Goal: Transaction & Acquisition: Book appointment/travel/reservation

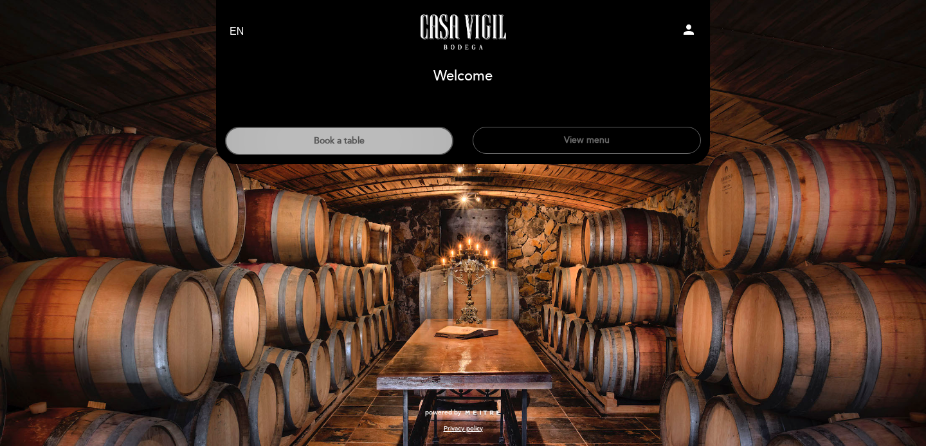
click at [422, 150] on button "Book a table" at bounding box center [339, 141] width 228 height 28
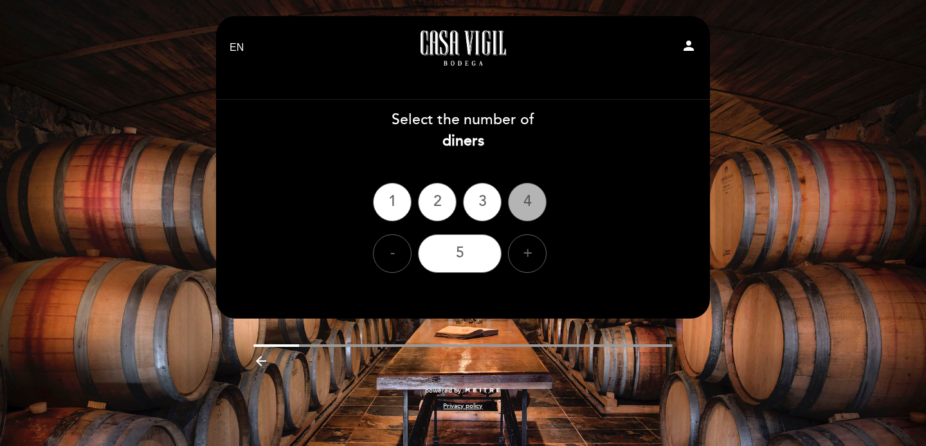
click at [532, 205] on div "4" at bounding box center [527, 202] width 39 height 39
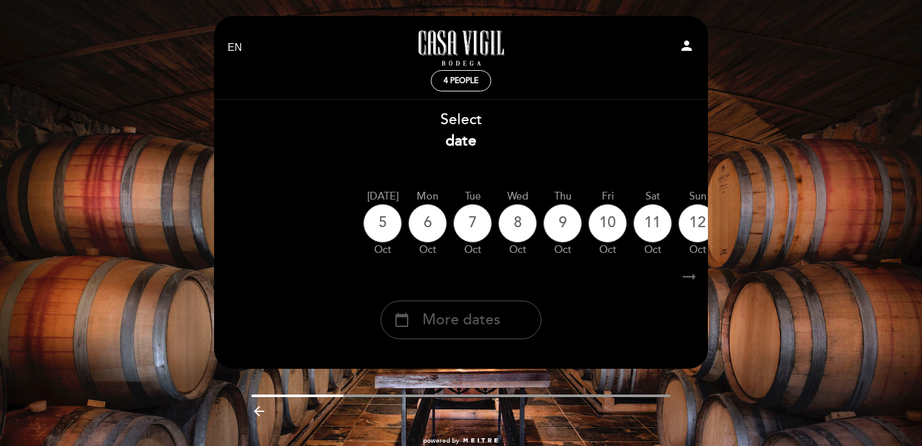
click at [511, 315] on div "calendar_today More dates" at bounding box center [461, 319] width 161 height 39
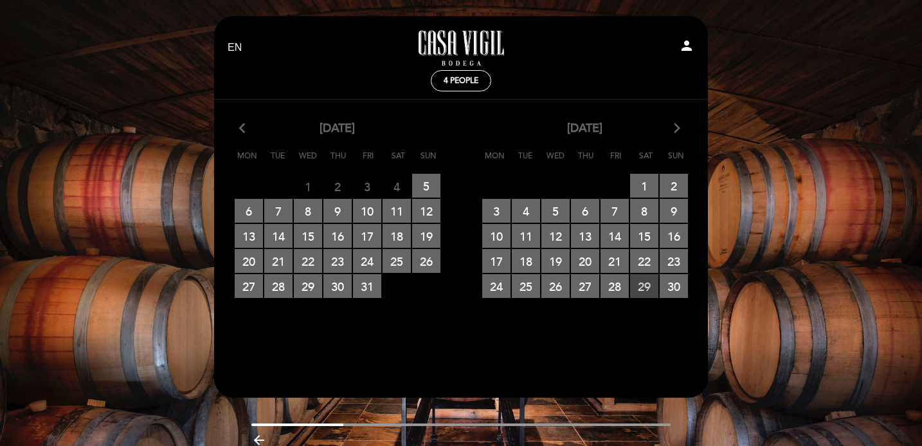
click at [644, 284] on span "29 RESERVATIONS AVAILABLE" at bounding box center [644, 286] width 28 height 24
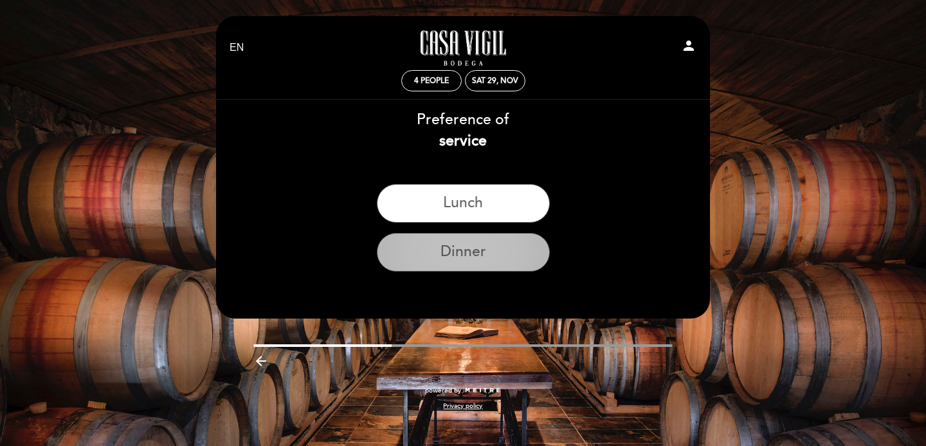
click at [492, 251] on button "Dinner" at bounding box center [463, 252] width 173 height 39
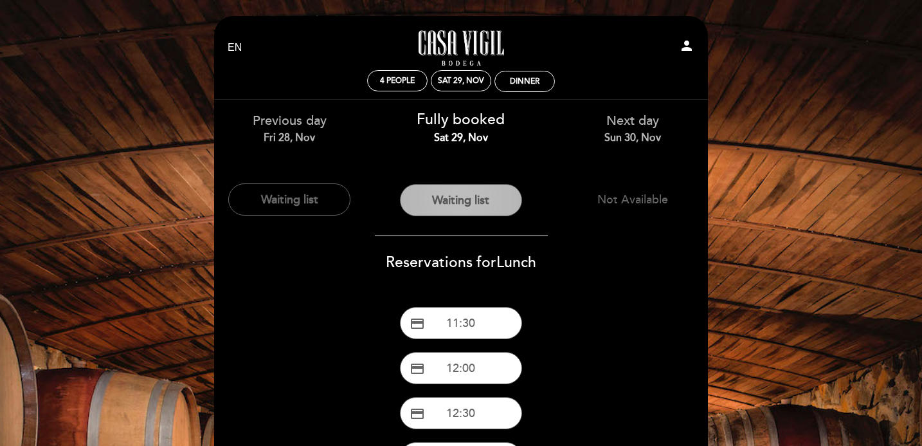
click at [473, 206] on button "Waiting list" at bounding box center [461, 200] width 122 height 32
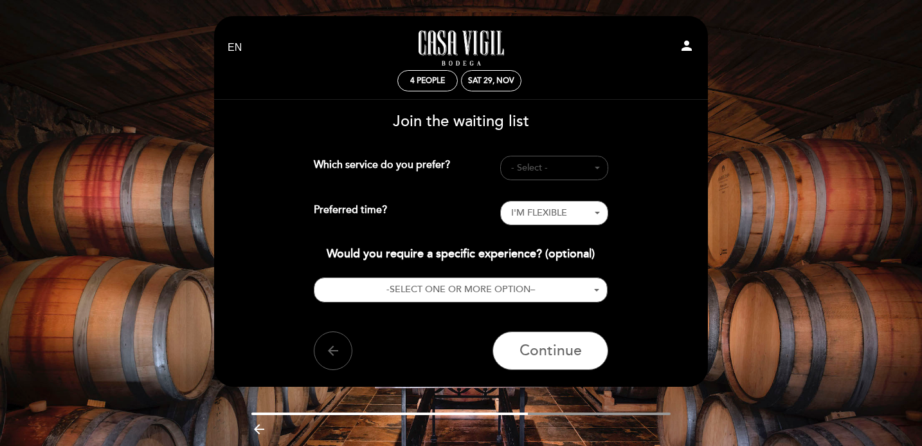
click at [529, 169] on span "- Select -" at bounding box center [554, 167] width 86 height 13
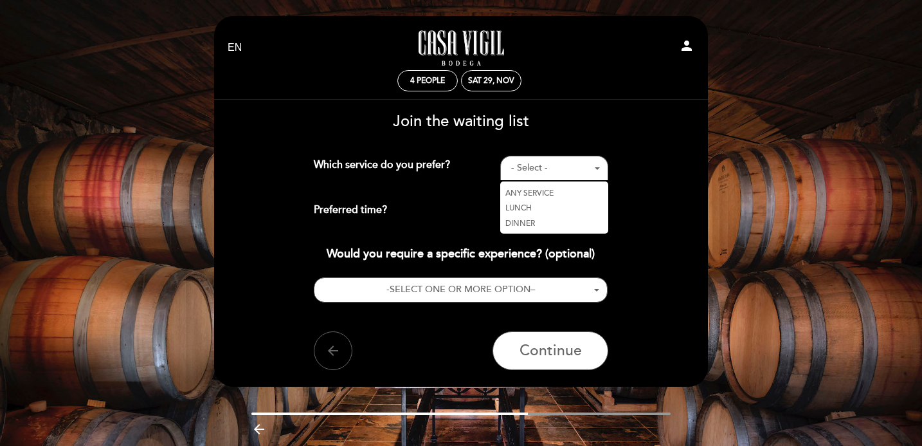
click at [535, 220] on link "DINNER" at bounding box center [554, 222] width 108 height 15
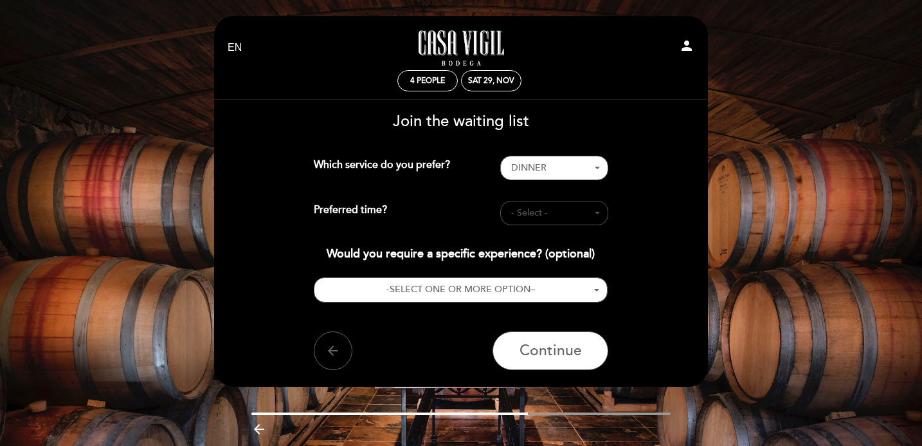
click at [538, 211] on span "- Select -" at bounding box center [554, 212] width 86 height 13
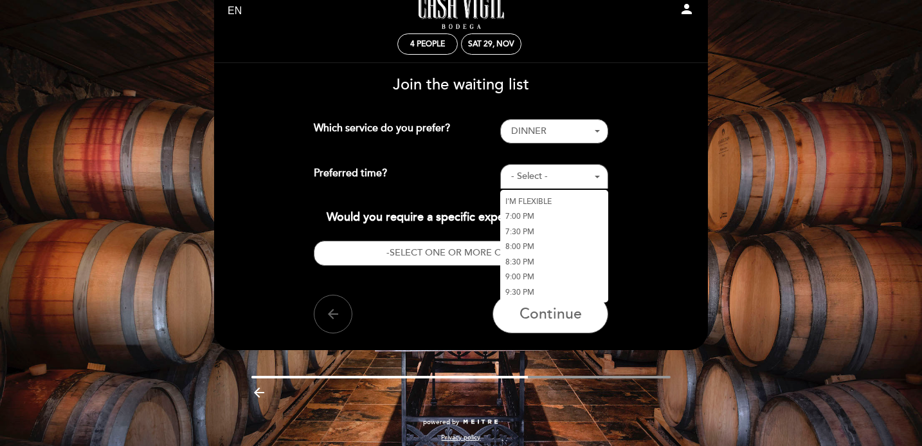
scroll to position [41, 0]
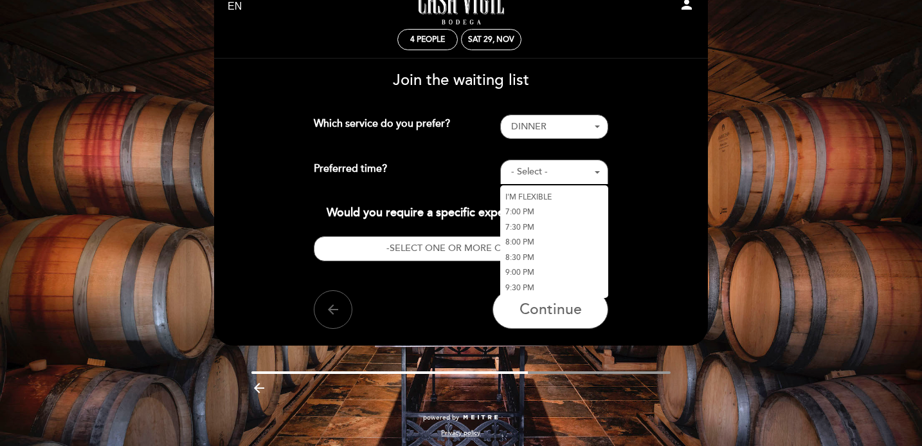
click at [534, 237] on link "8:00 PM" at bounding box center [554, 242] width 108 height 15
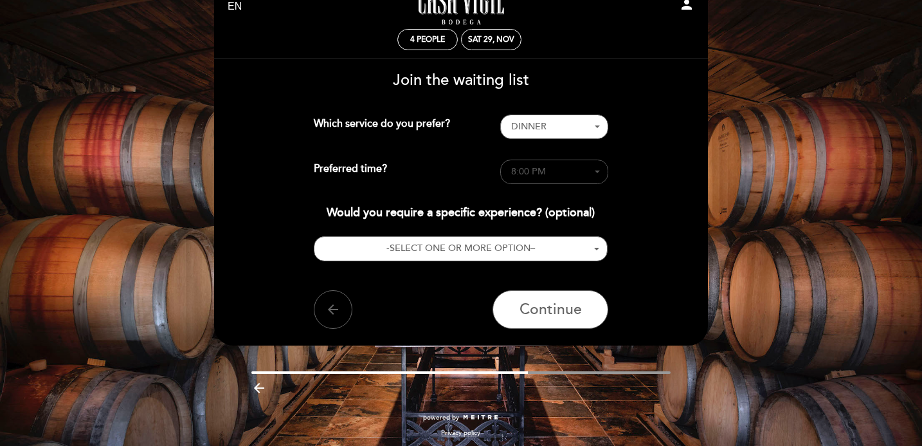
click at [555, 173] on span "8:00 PM" at bounding box center [554, 171] width 86 height 13
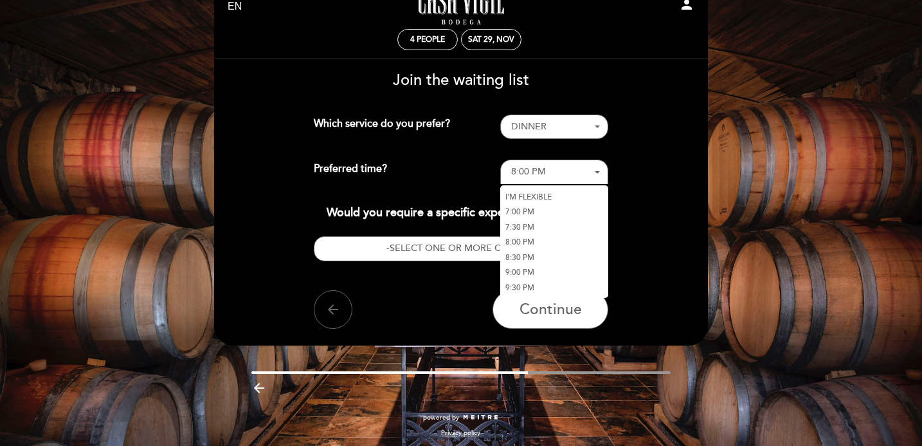
click at [553, 197] on link "I'M FLEXIBLE" at bounding box center [554, 196] width 108 height 15
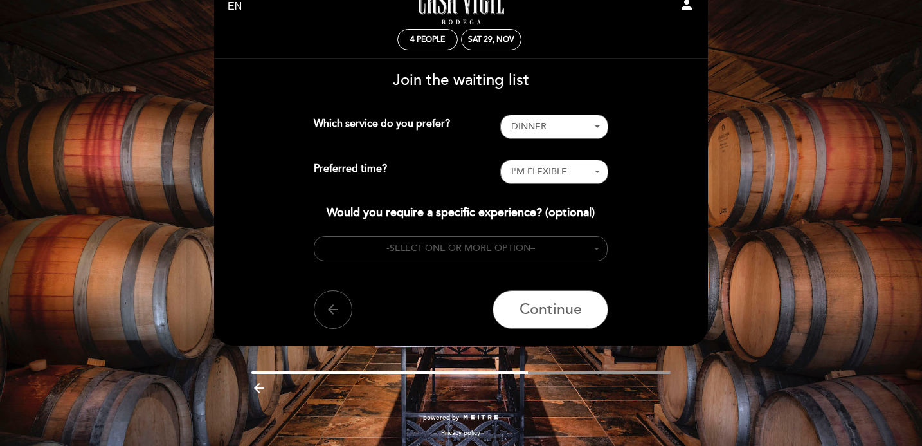
click at [525, 245] on span "SELECT ONE OR MORE OPTION" at bounding box center [460, 247] width 141 height 11
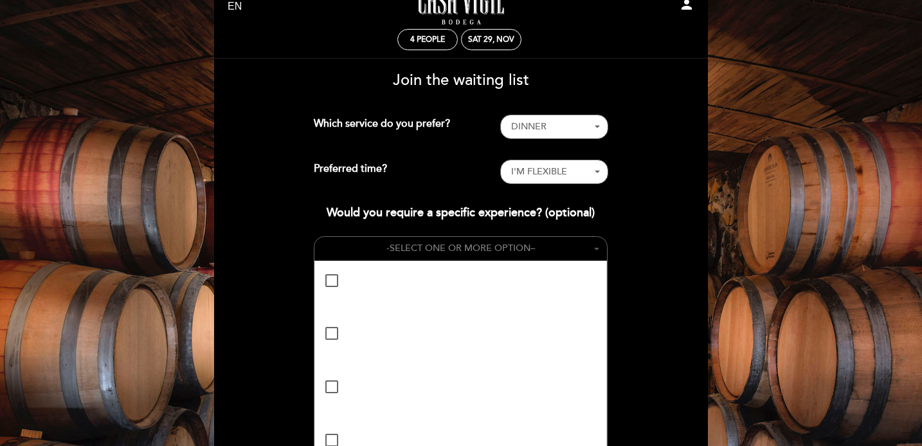
click at [525, 245] on span "SELECT ONE OR MORE OPTION" at bounding box center [460, 247] width 141 height 11
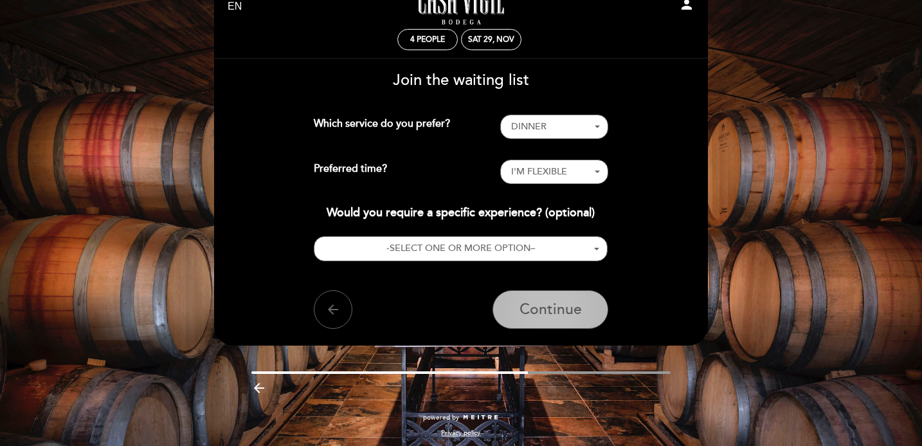
click at [549, 308] on span "Continue" at bounding box center [551, 309] width 62 height 18
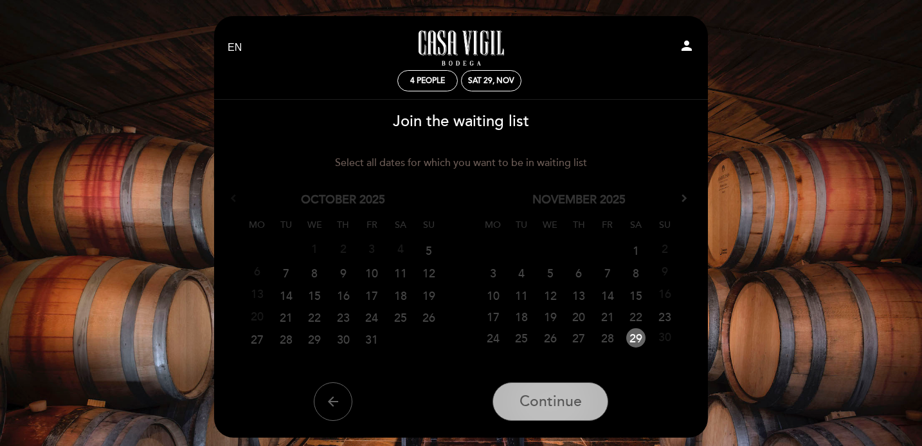
click at [556, 416] on button "Continue" at bounding box center [551, 401] width 116 height 39
